Goal: Task Accomplishment & Management: Complete application form

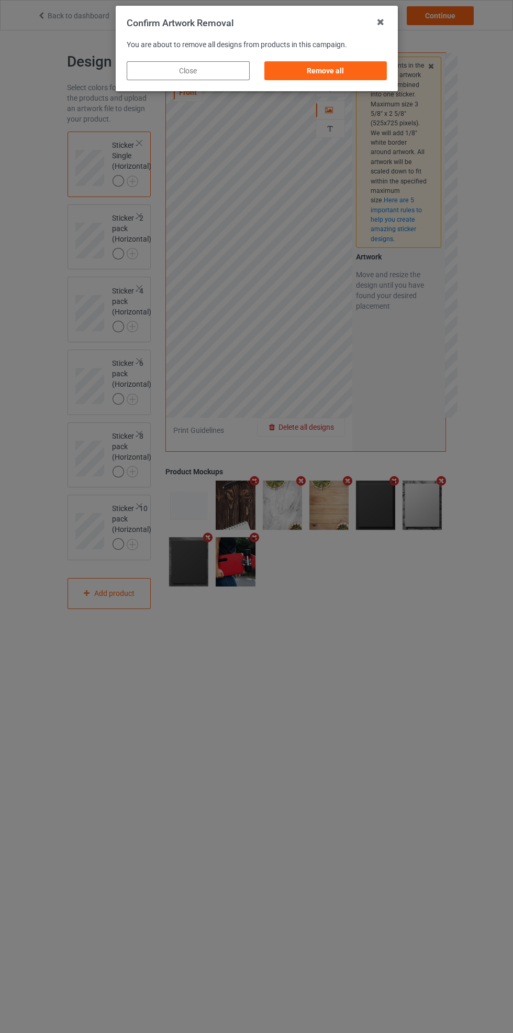
click at [348, 62] on div "Remove all" at bounding box center [325, 70] width 123 height 19
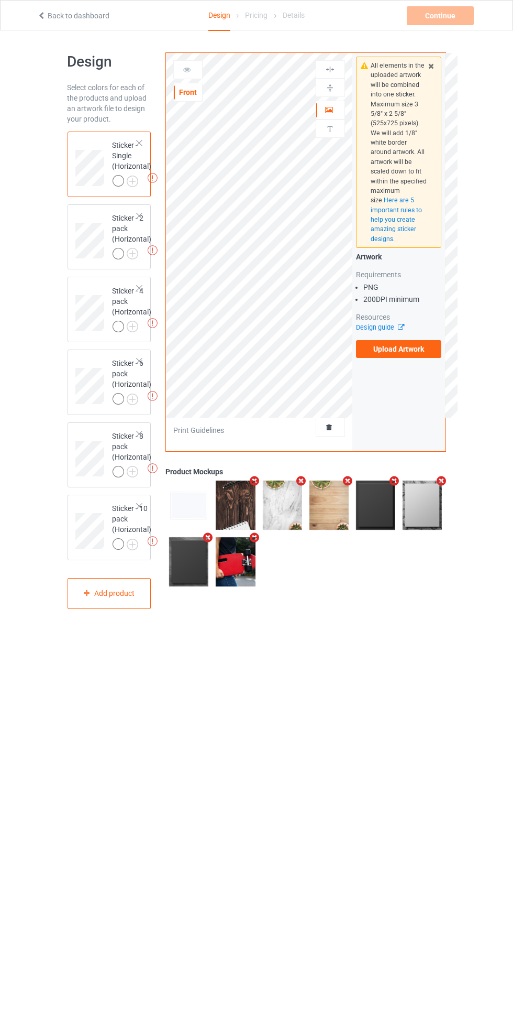
click at [410, 345] on label "Upload Artwork" at bounding box center [399, 349] width 86 height 18
click at [0, 0] on input "Upload Artwork" at bounding box center [0, 0] width 0 height 0
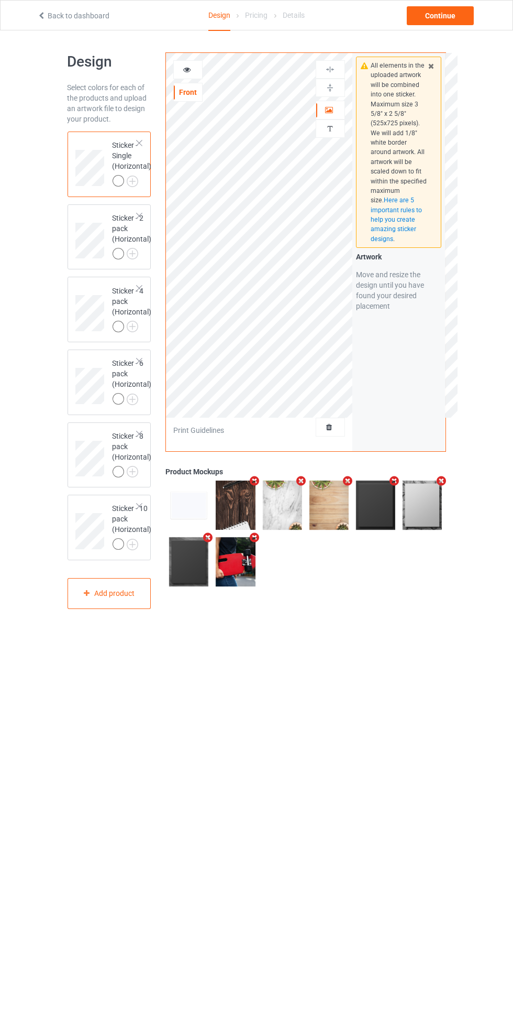
click at [0, 0] on img at bounding box center [0, 0] width 0 height 0
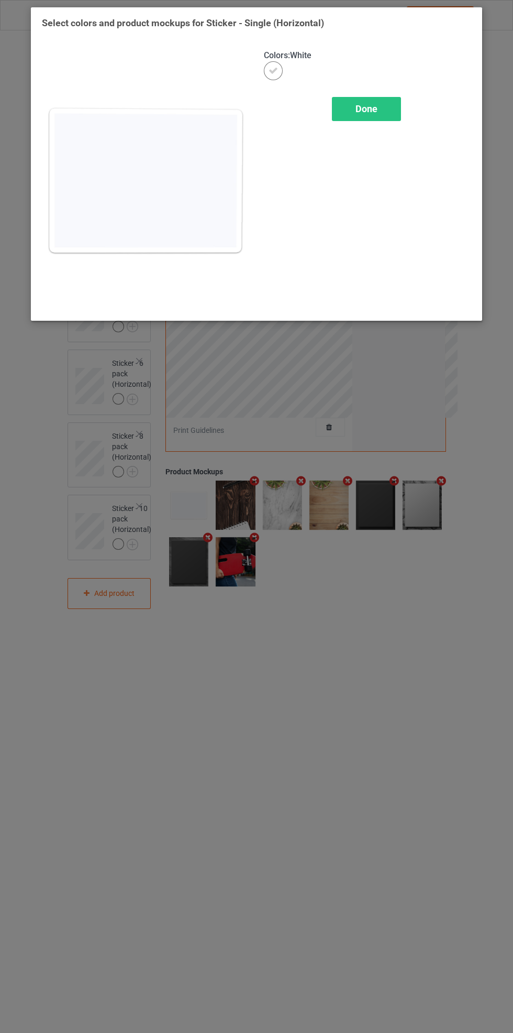
click at [380, 110] on div "Done" at bounding box center [366, 109] width 69 height 24
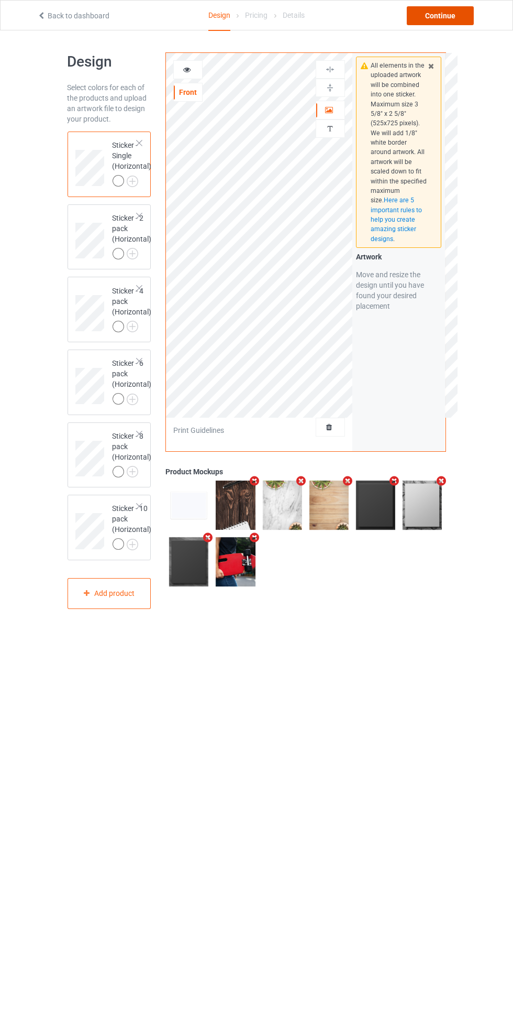
click at [462, 20] on div "Continue" at bounding box center [440, 15] width 67 height 19
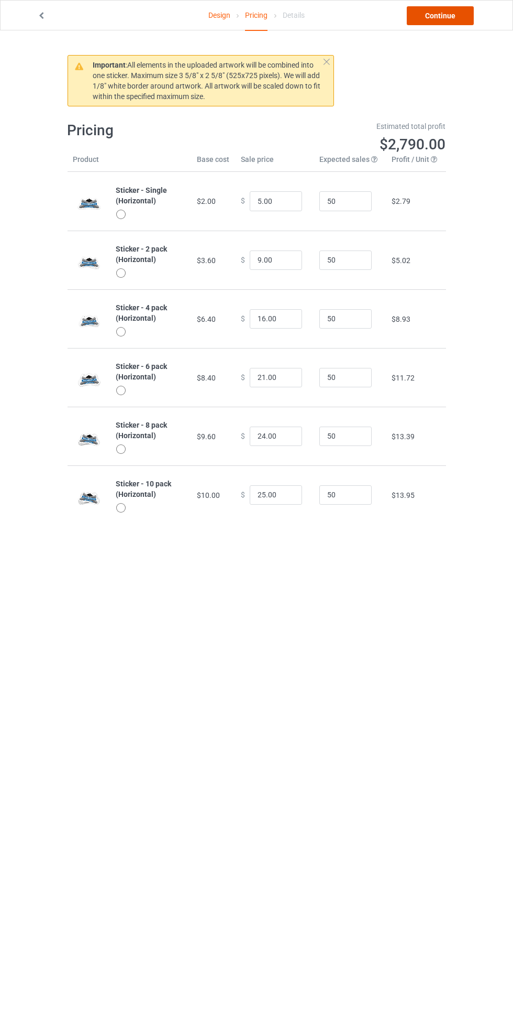
click at [437, 19] on link "Continue" at bounding box center [440, 15] width 67 height 19
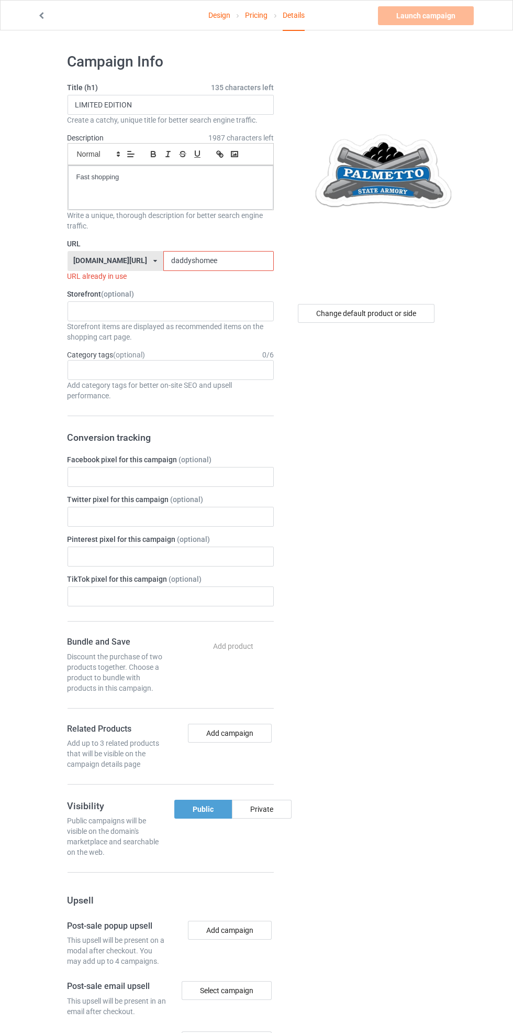
click at [238, 257] on input "daddyshomee" at bounding box center [218, 261] width 111 height 20
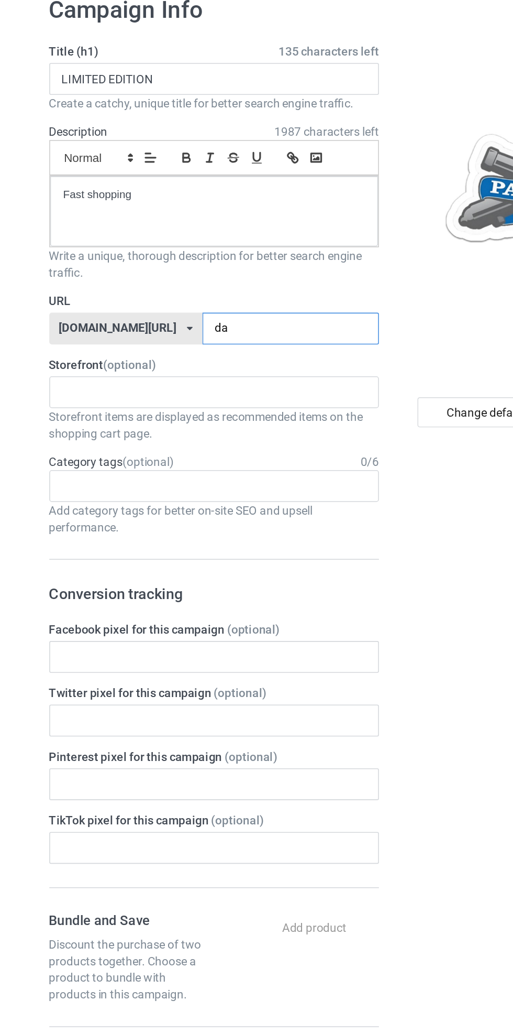
type input "d"
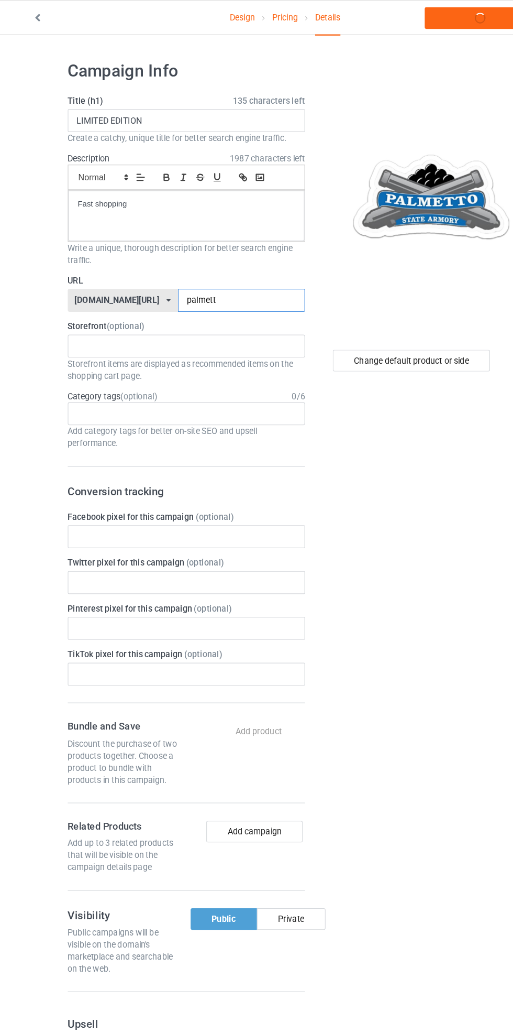
type input "palmetto"
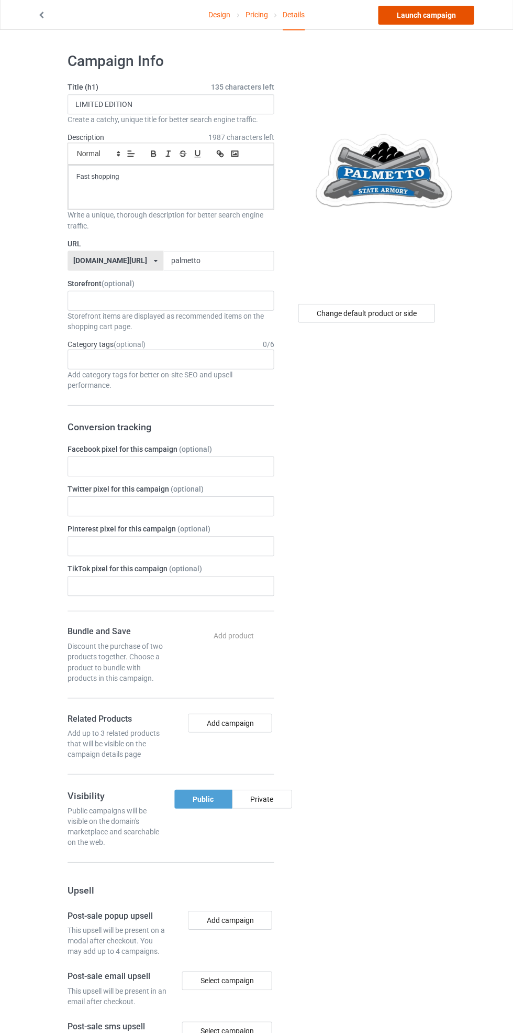
click at [409, 14] on link "Launch campaign" at bounding box center [426, 15] width 96 height 19
